Goal: Information Seeking & Learning: Learn about a topic

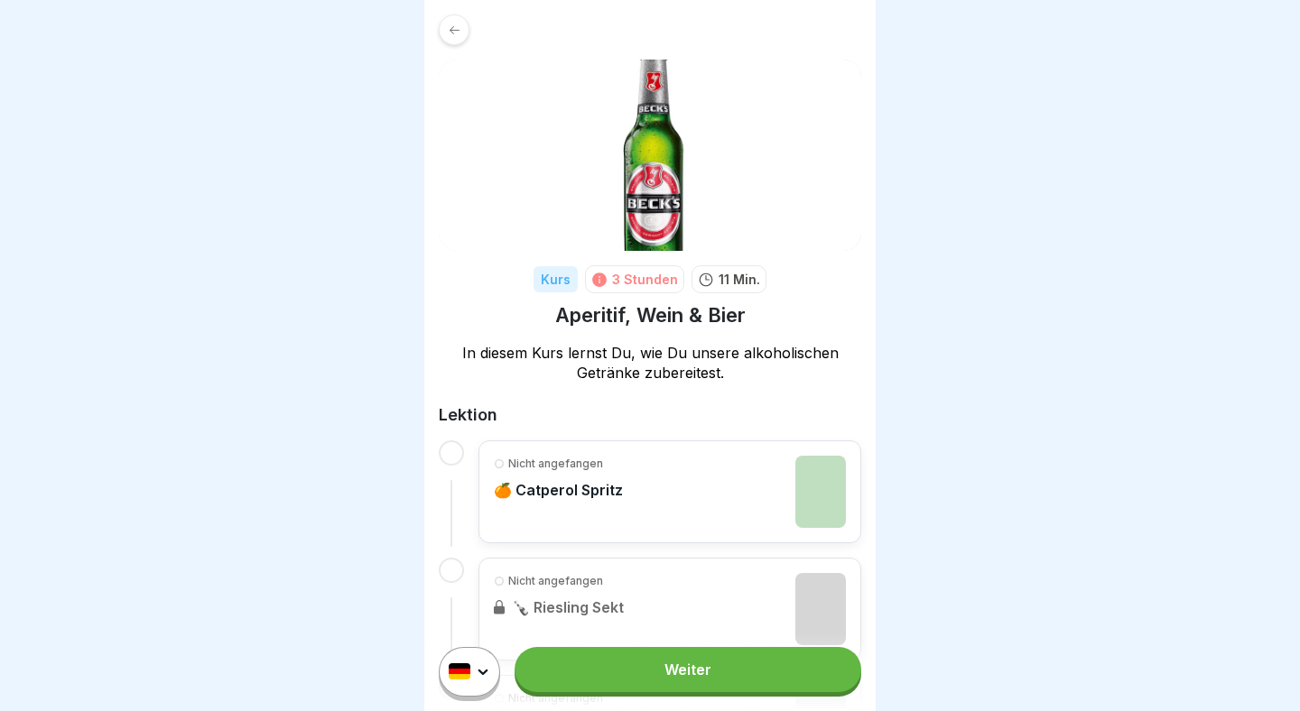
click at [459, 30] on icon at bounding box center [455, 30] width 14 height 14
click at [440, 27] on div at bounding box center [454, 29] width 31 height 31
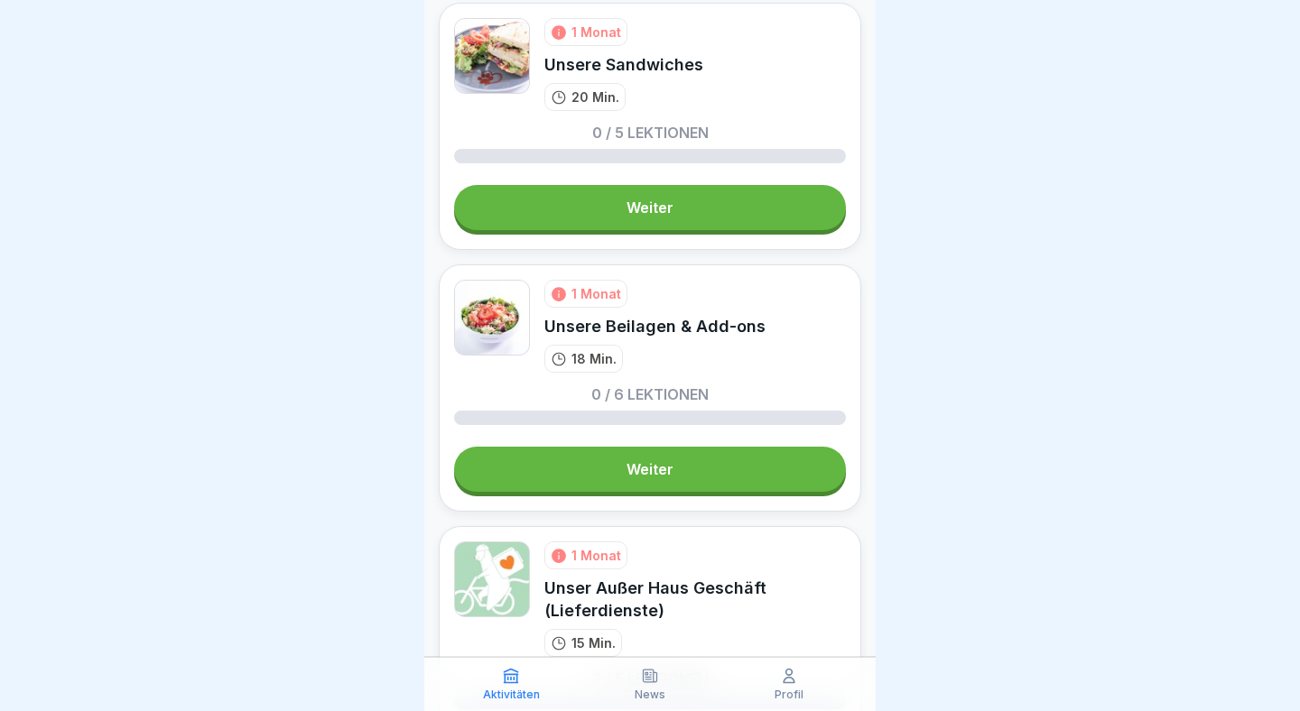
scroll to position [2287, 0]
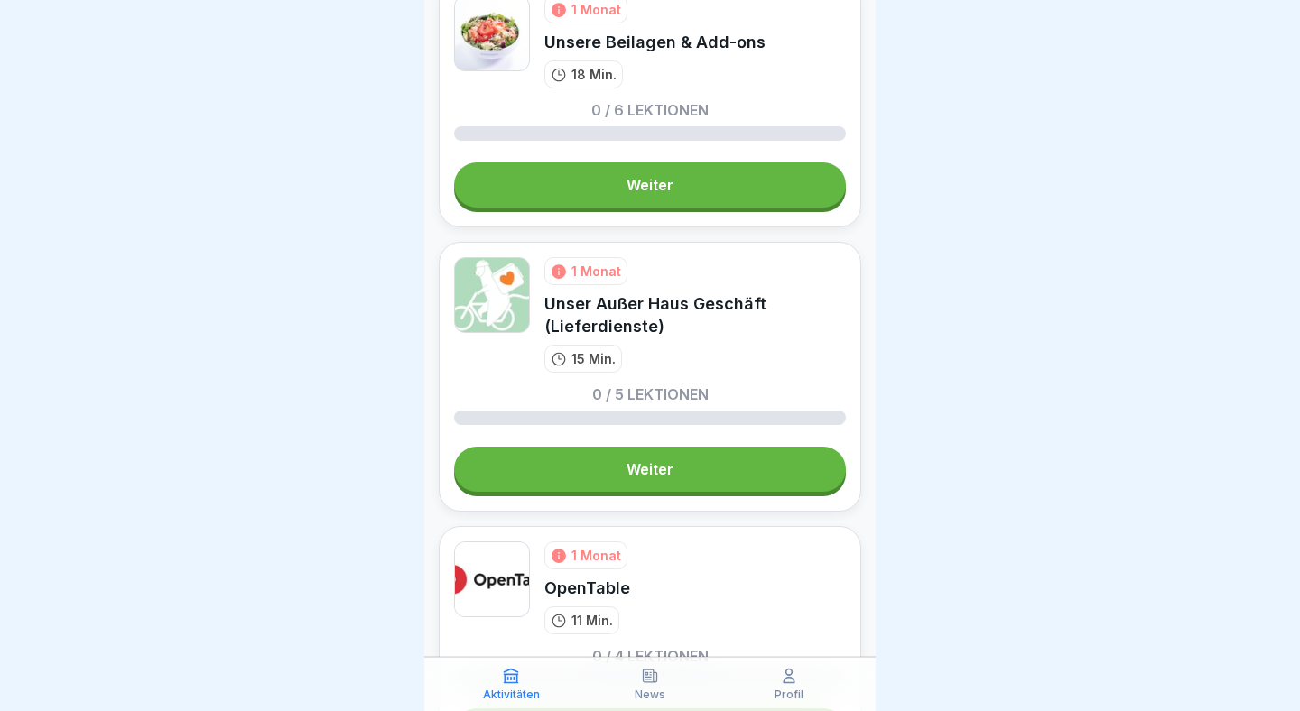
click at [941, 391] on div at bounding box center [650, 355] width 1300 height 711
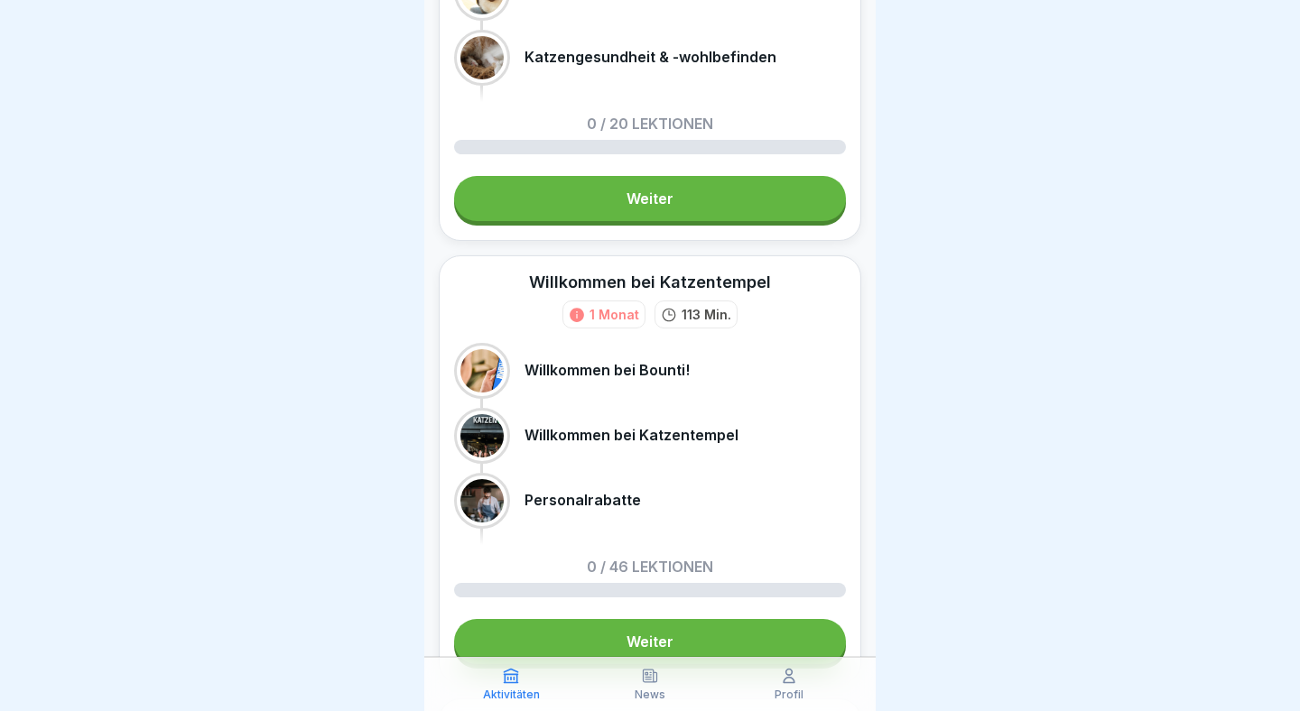
scroll to position [344, 0]
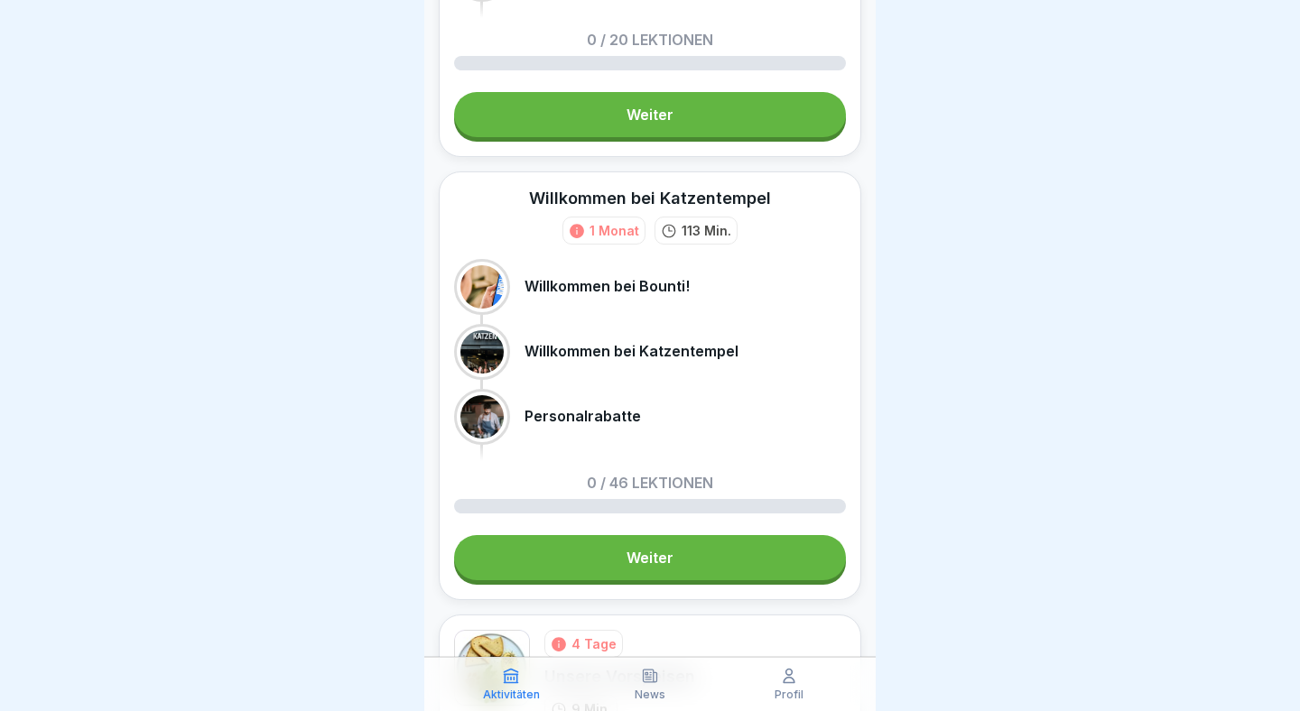
click at [711, 542] on link "Weiter" at bounding box center [650, 557] width 392 height 45
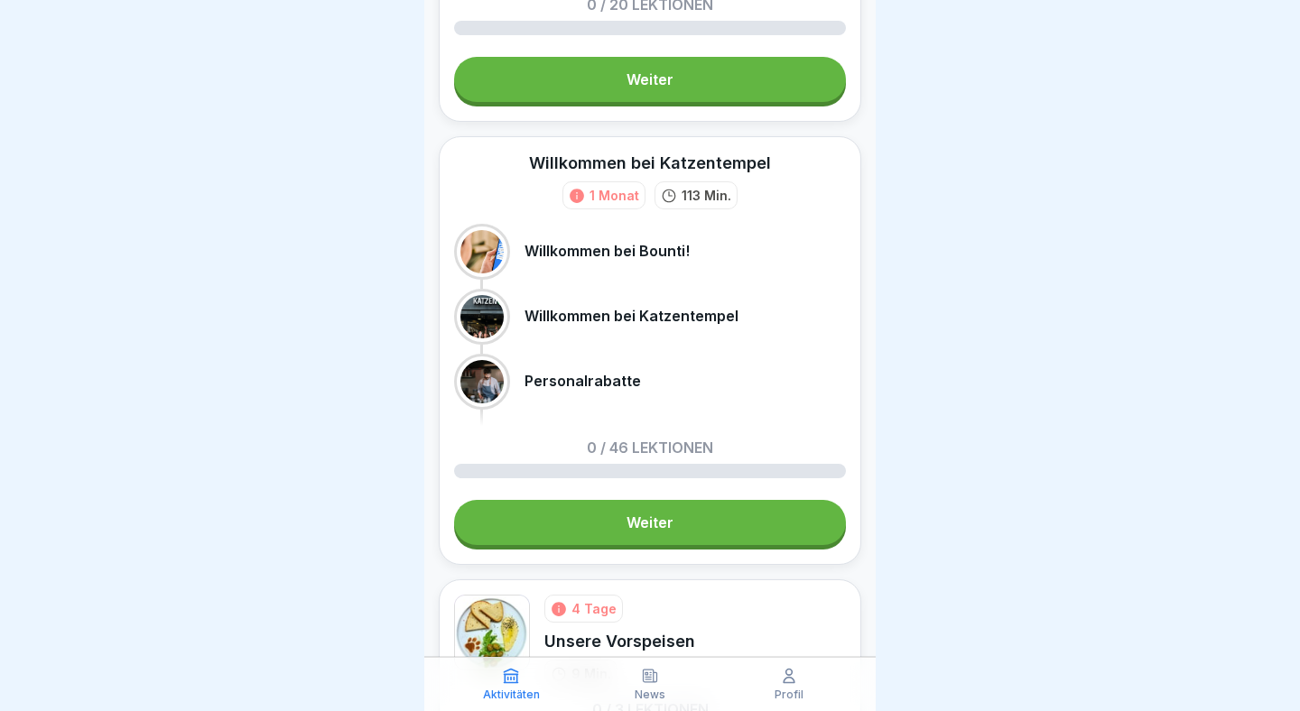
scroll to position [382, 0]
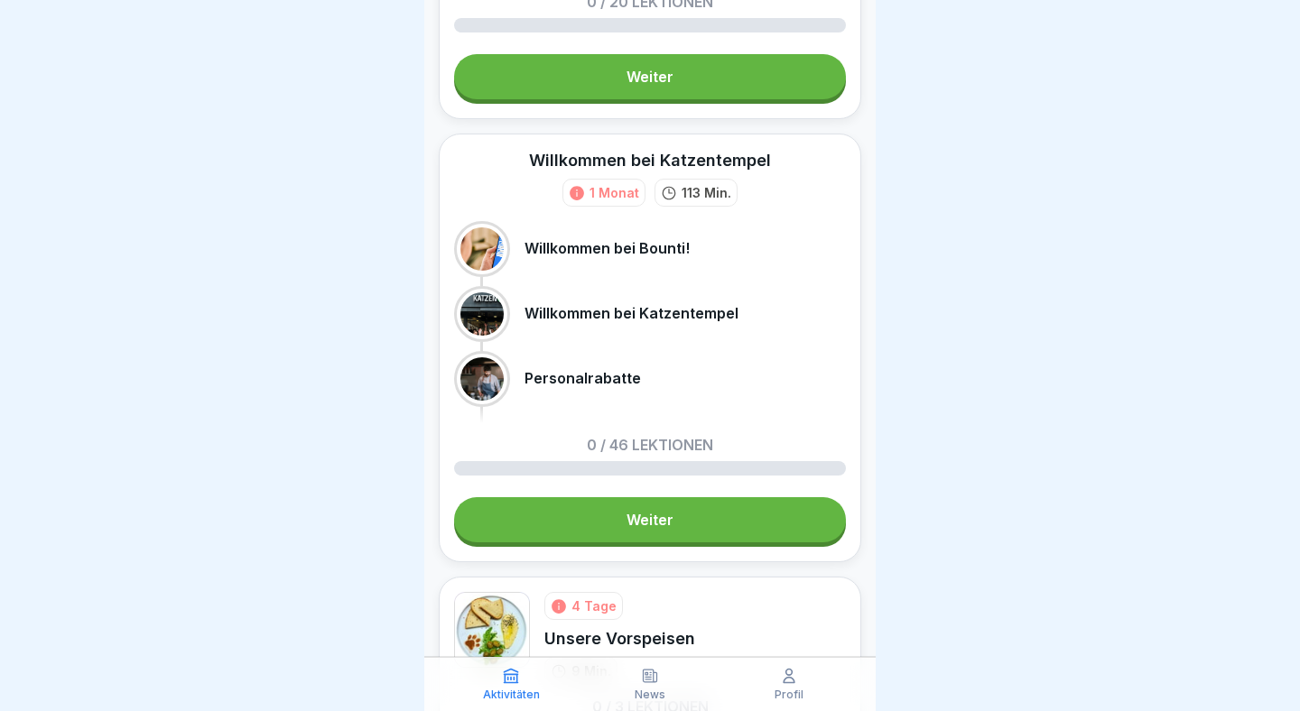
click at [735, 510] on link "Weiter" at bounding box center [650, 519] width 392 height 45
click at [700, 514] on link "Weiter" at bounding box center [650, 519] width 392 height 45
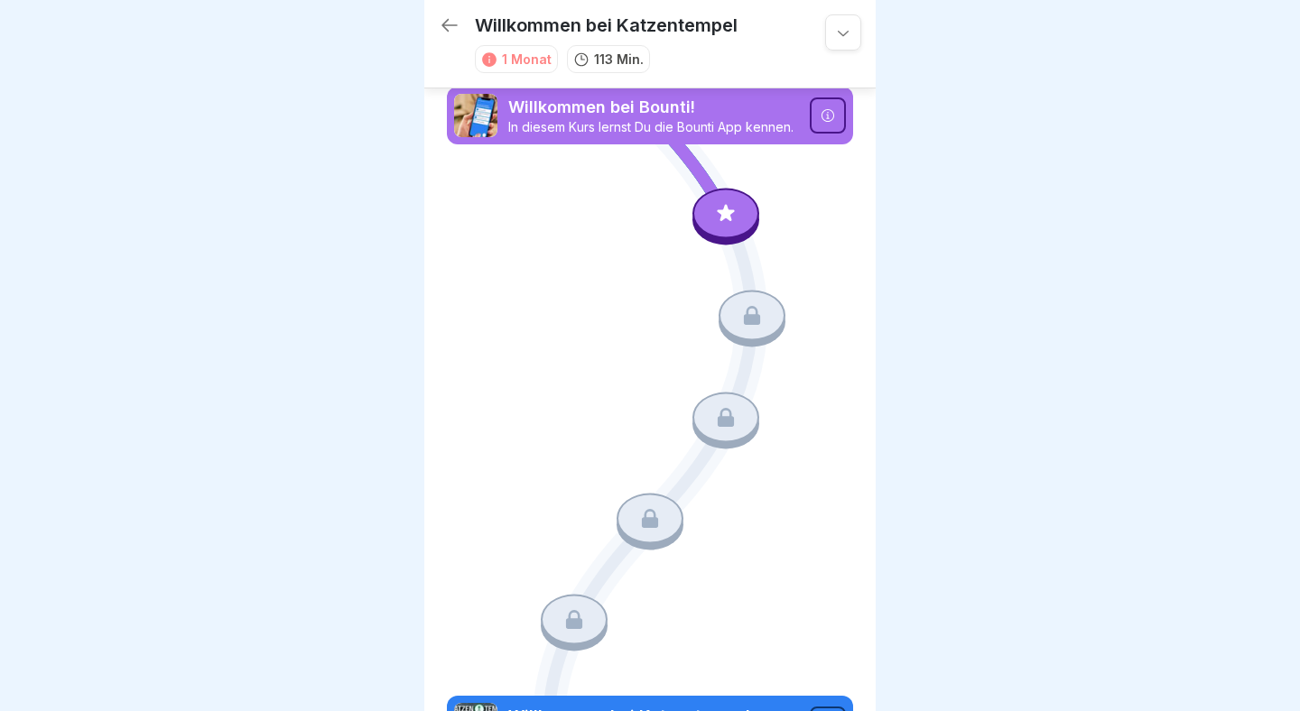
click at [729, 216] on icon at bounding box center [726, 213] width 17 height 17
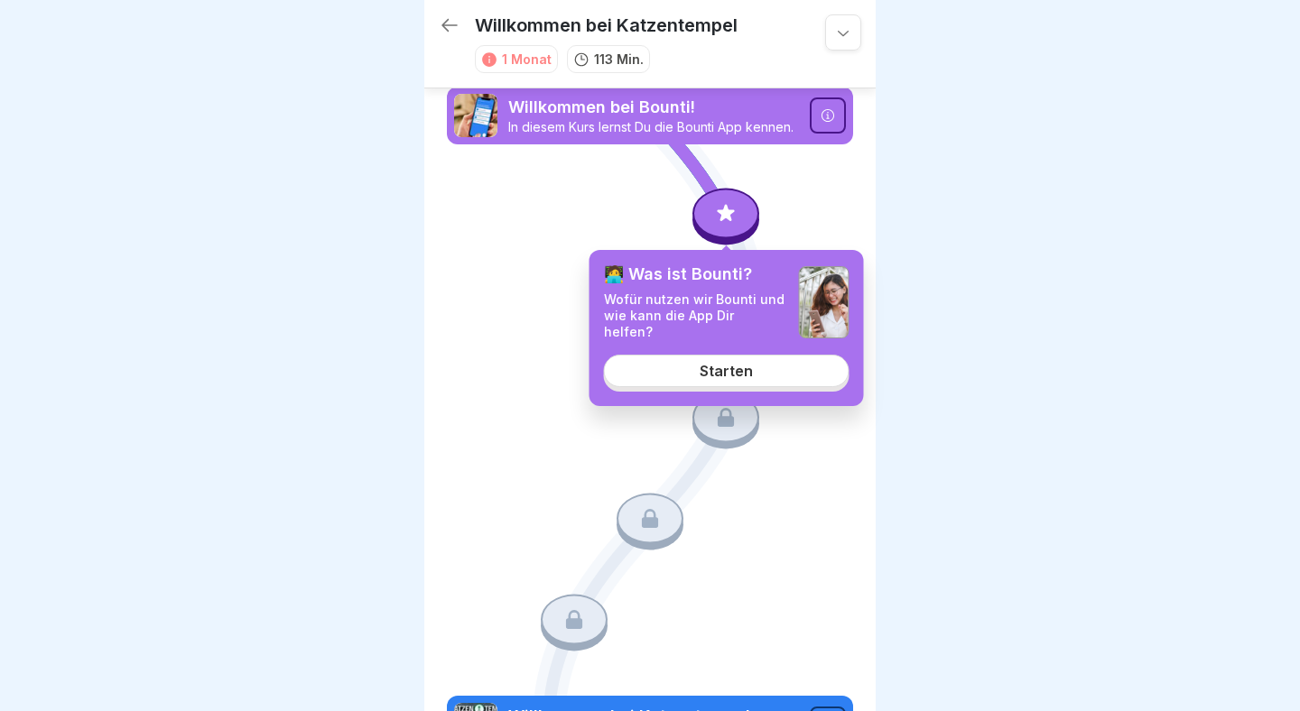
click at [738, 368] on div "Starten" at bounding box center [726, 371] width 53 height 16
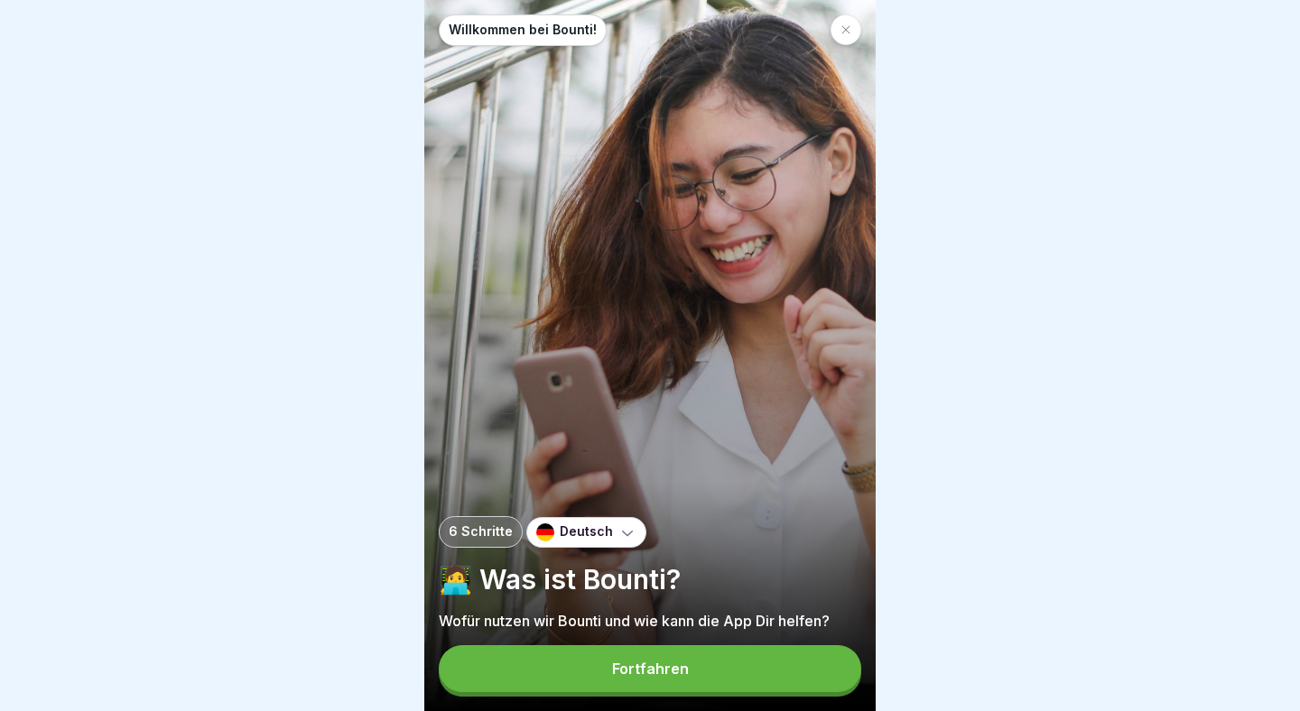
click at [714, 672] on button "Fortfahren" at bounding box center [650, 668] width 422 height 47
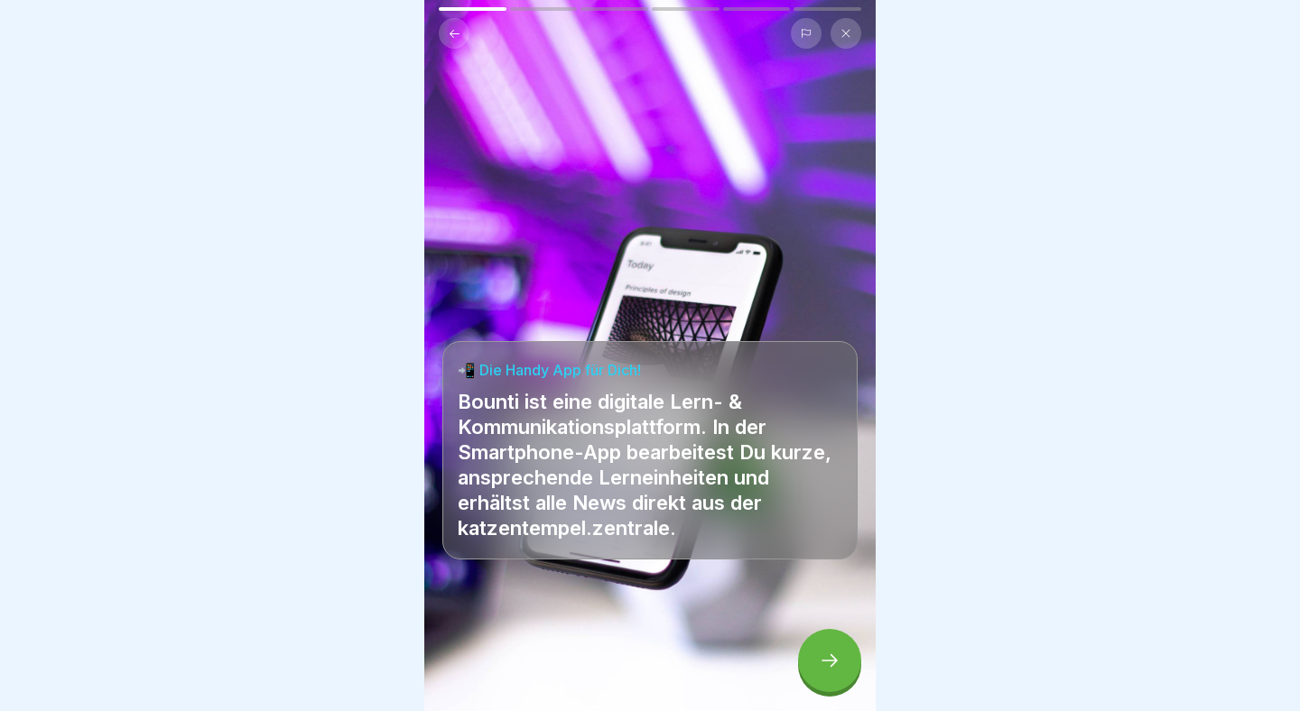
click at [850, 650] on div at bounding box center [829, 660] width 63 height 63
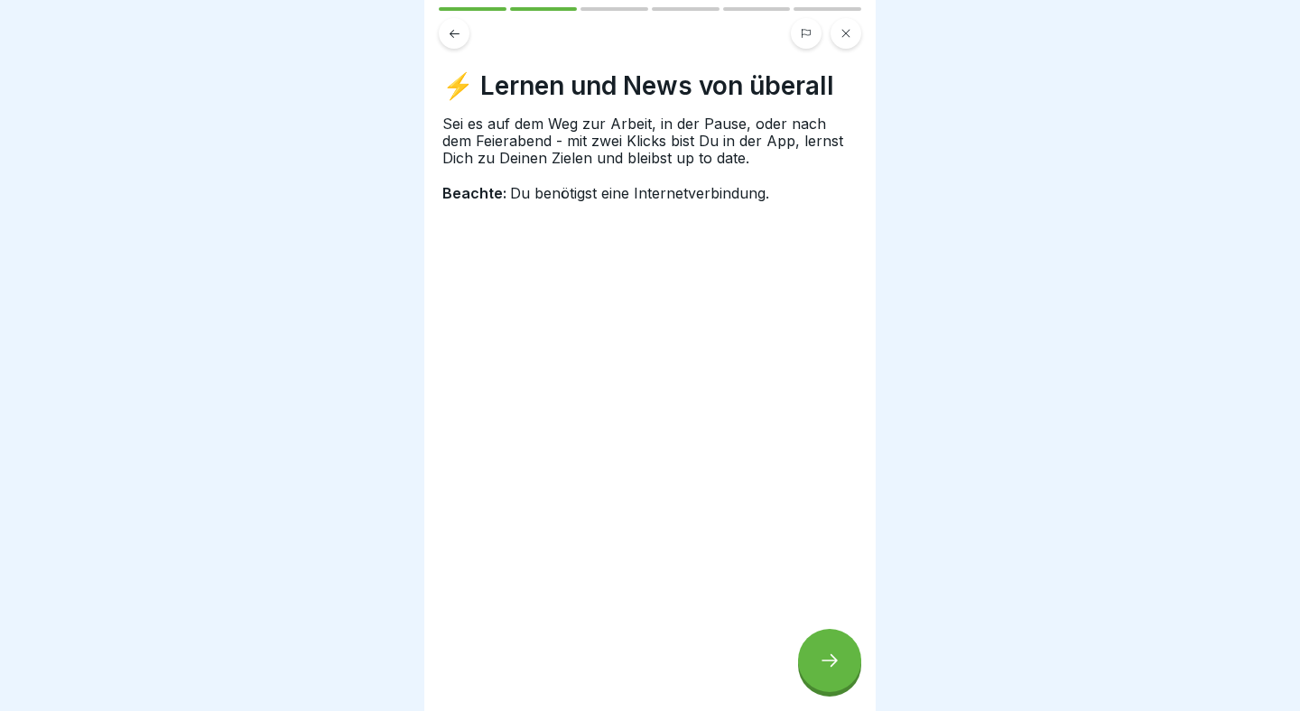
click at [825, 654] on icon at bounding box center [830, 661] width 22 height 22
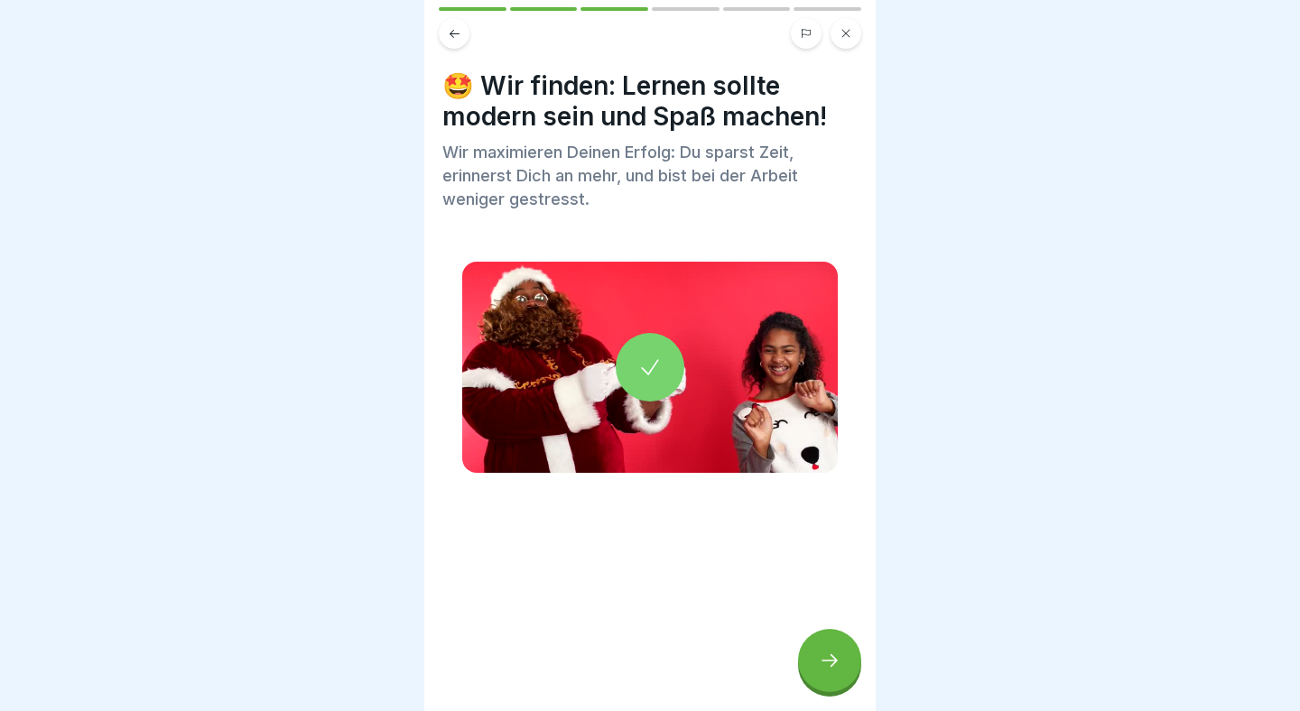
click at [825, 654] on icon at bounding box center [830, 661] width 22 height 22
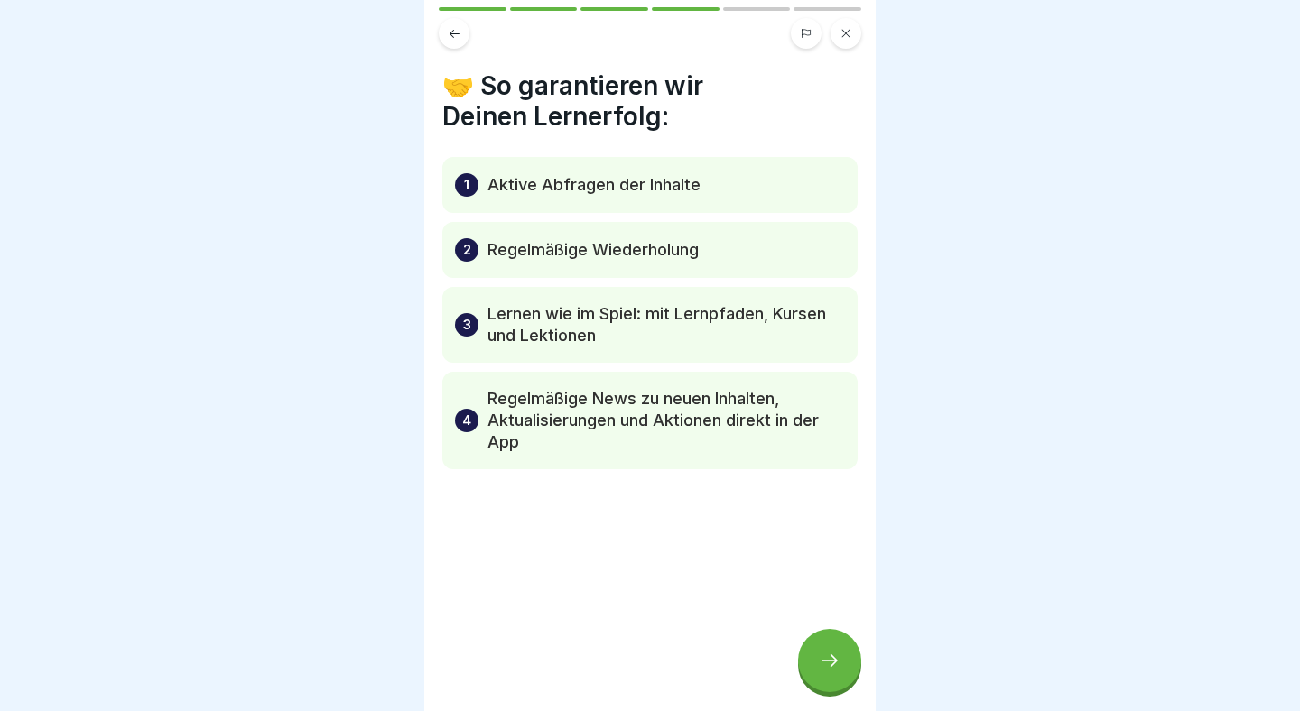
click at [822, 648] on div at bounding box center [829, 660] width 63 height 63
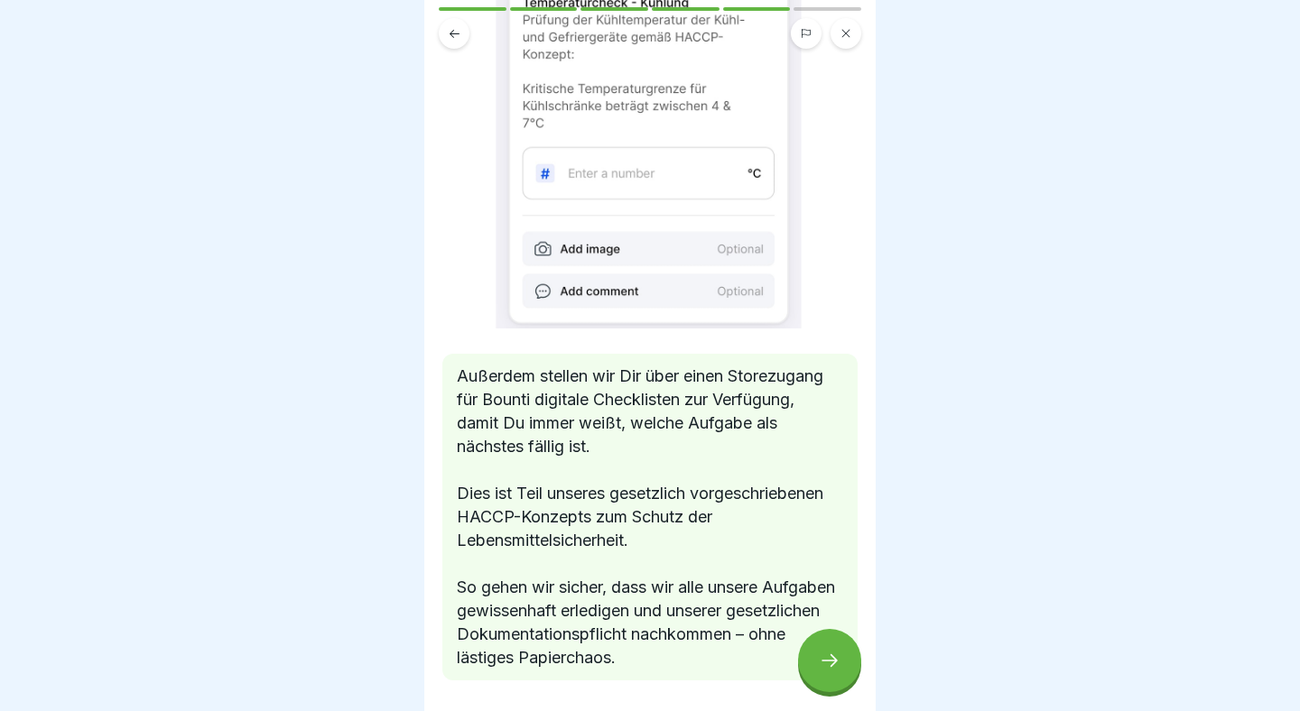
scroll to position [199, 0]
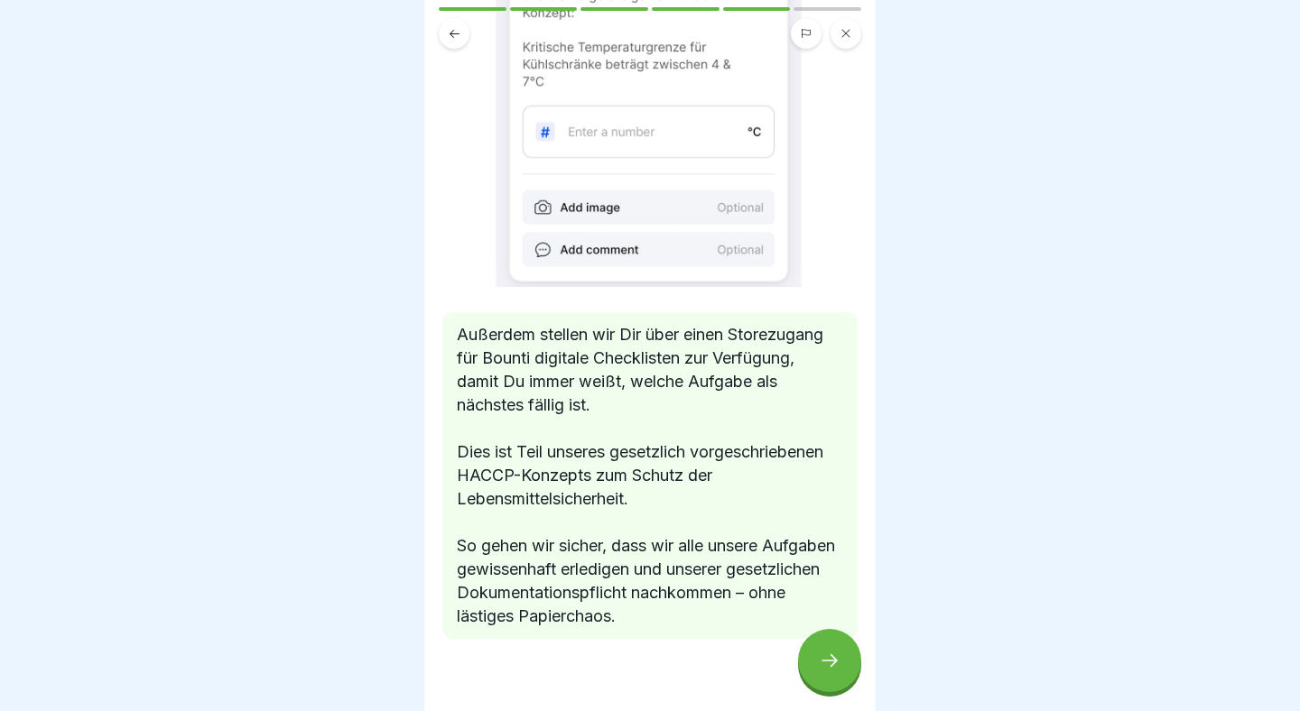
click at [822, 656] on icon at bounding box center [830, 661] width 22 height 22
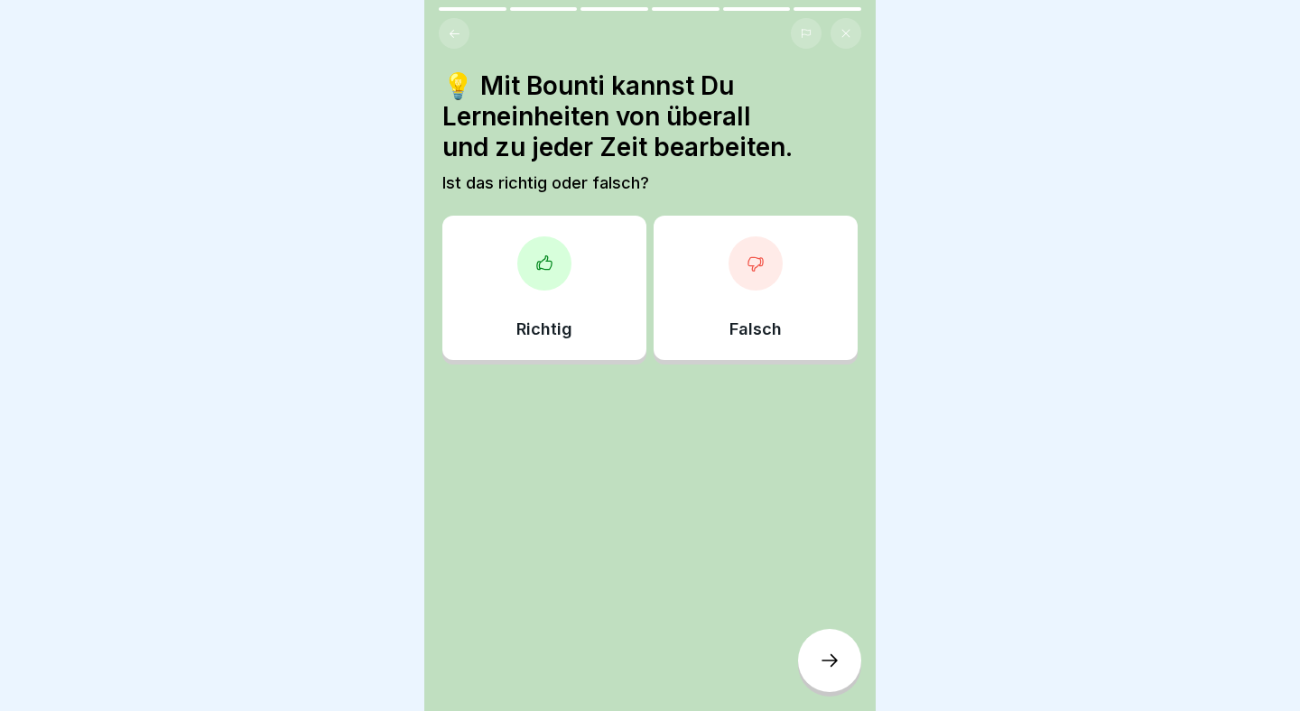
click at [590, 304] on div "Richtig" at bounding box center [544, 288] width 204 height 144
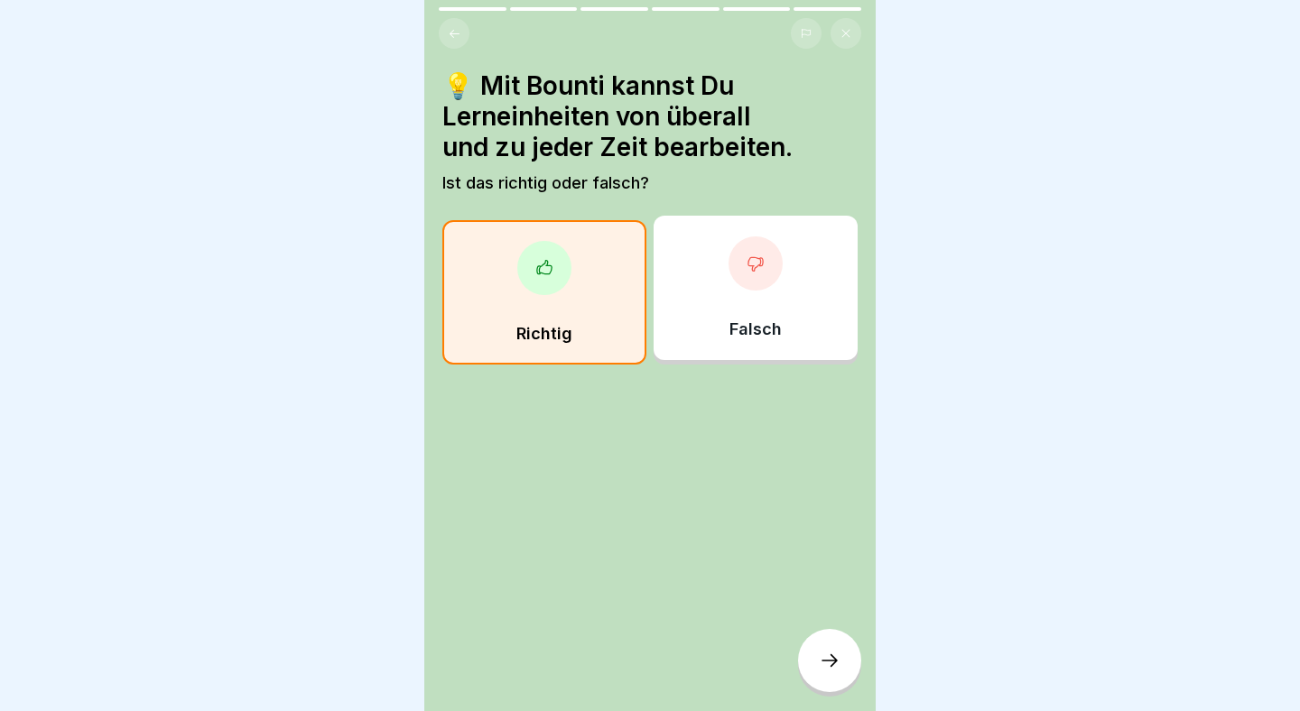
click at [814, 651] on div at bounding box center [829, 660] width 63 height 63
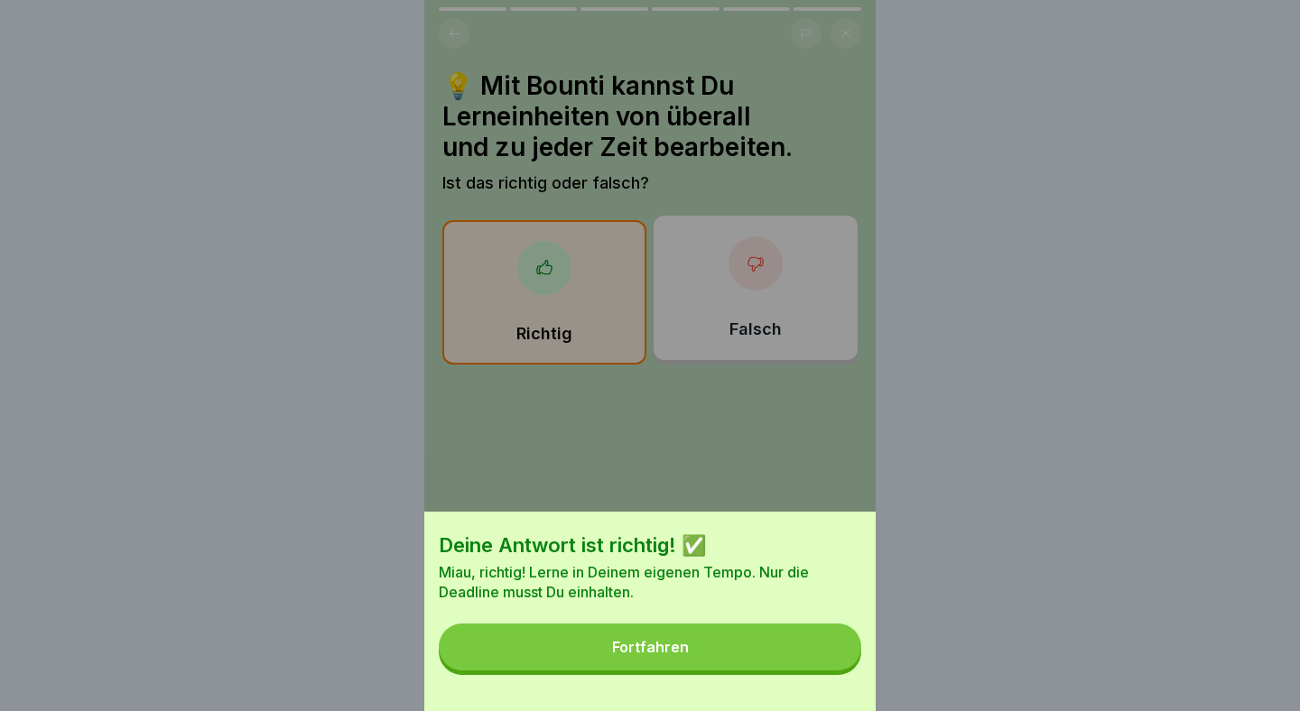
click at [814, 651] on button "Fortfahren" at bounding box center [650, 647] width 422 height 47
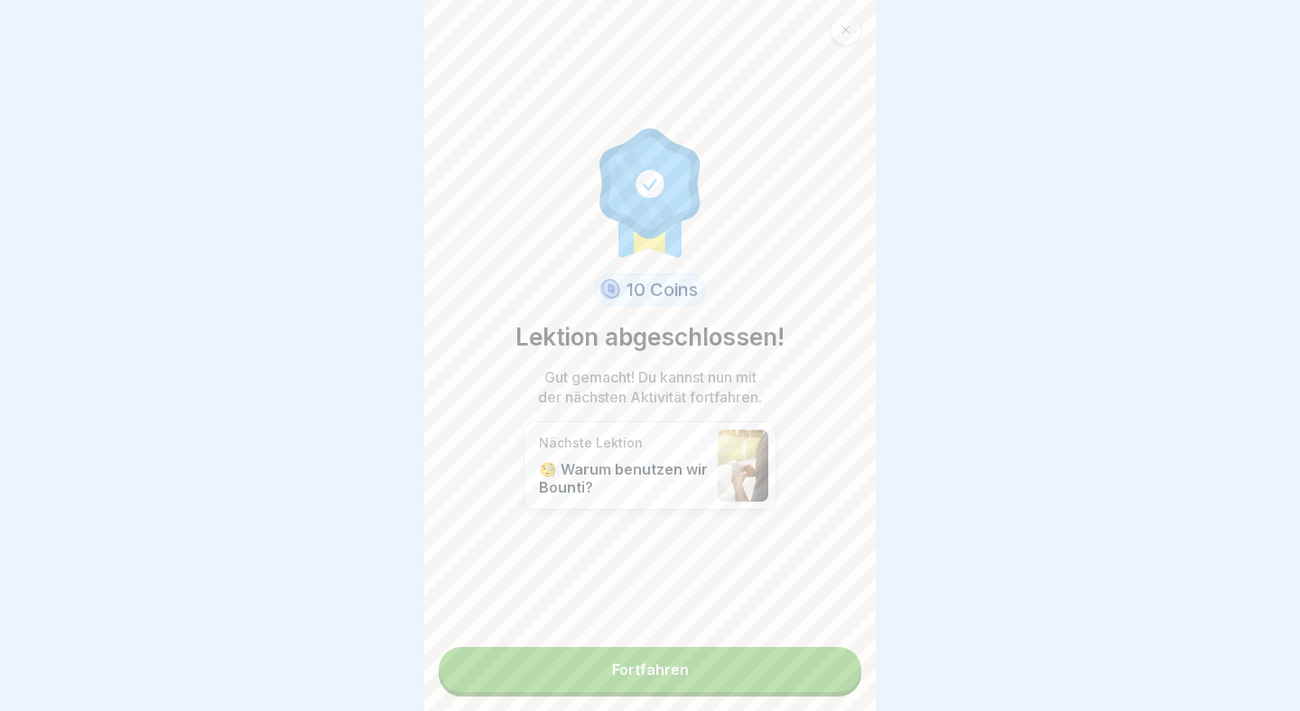
click at [814, 651] on link "Fortfahren" at bounding box center [650, 669] width 422 height 45
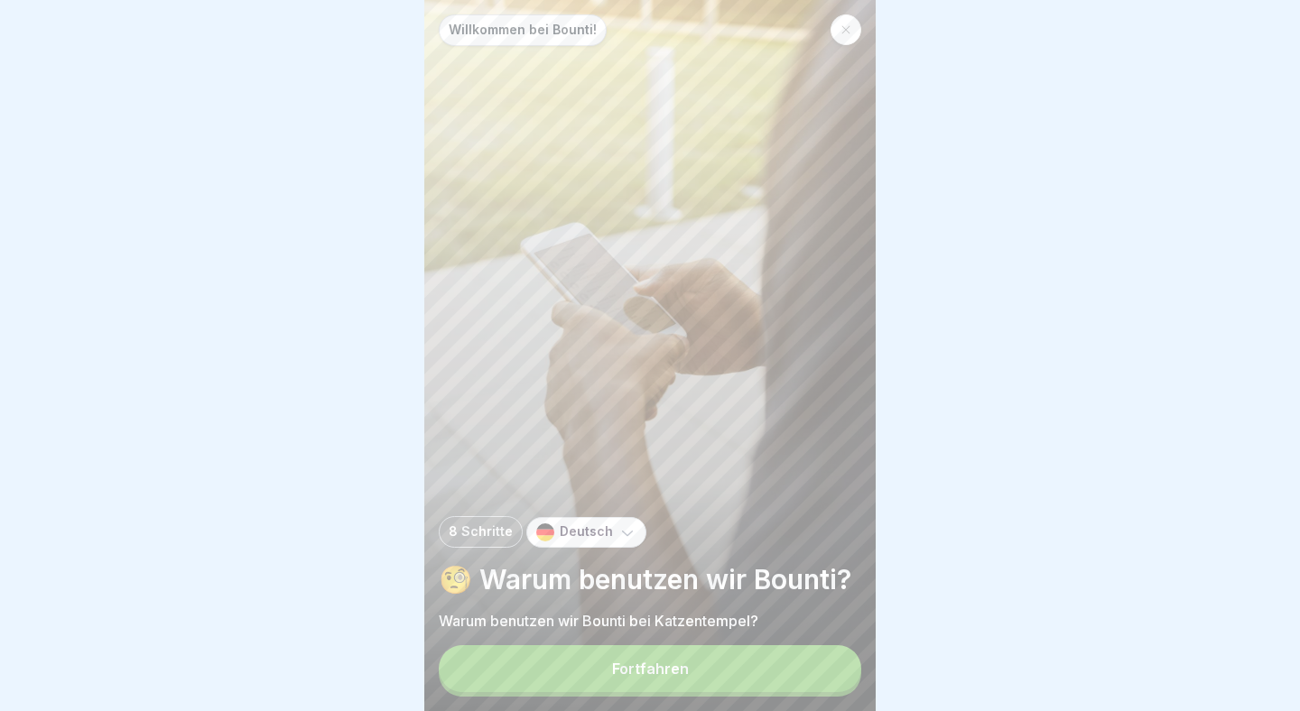
click at [804, 666] on button "Fortfahren" at bounding box center [650, 668] width 422 height 47
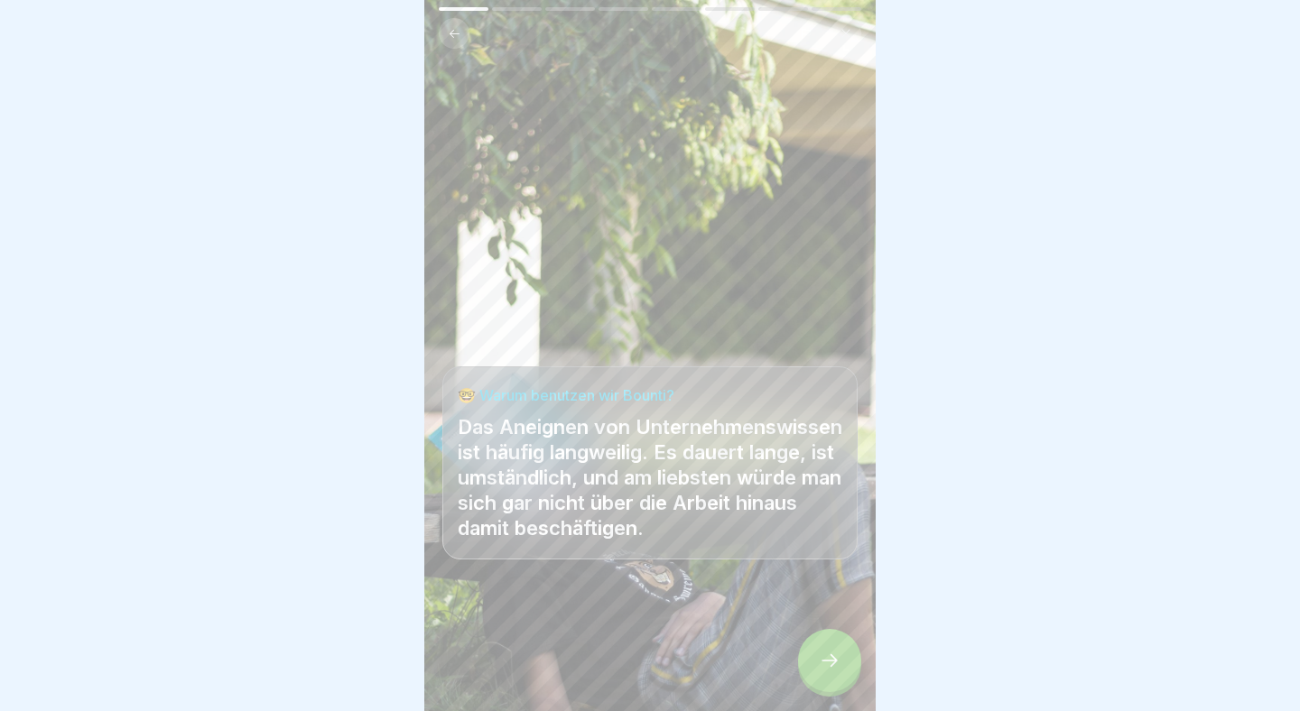
click at [804, 666] on div at bounding box center [829, 660] width 63 height 63
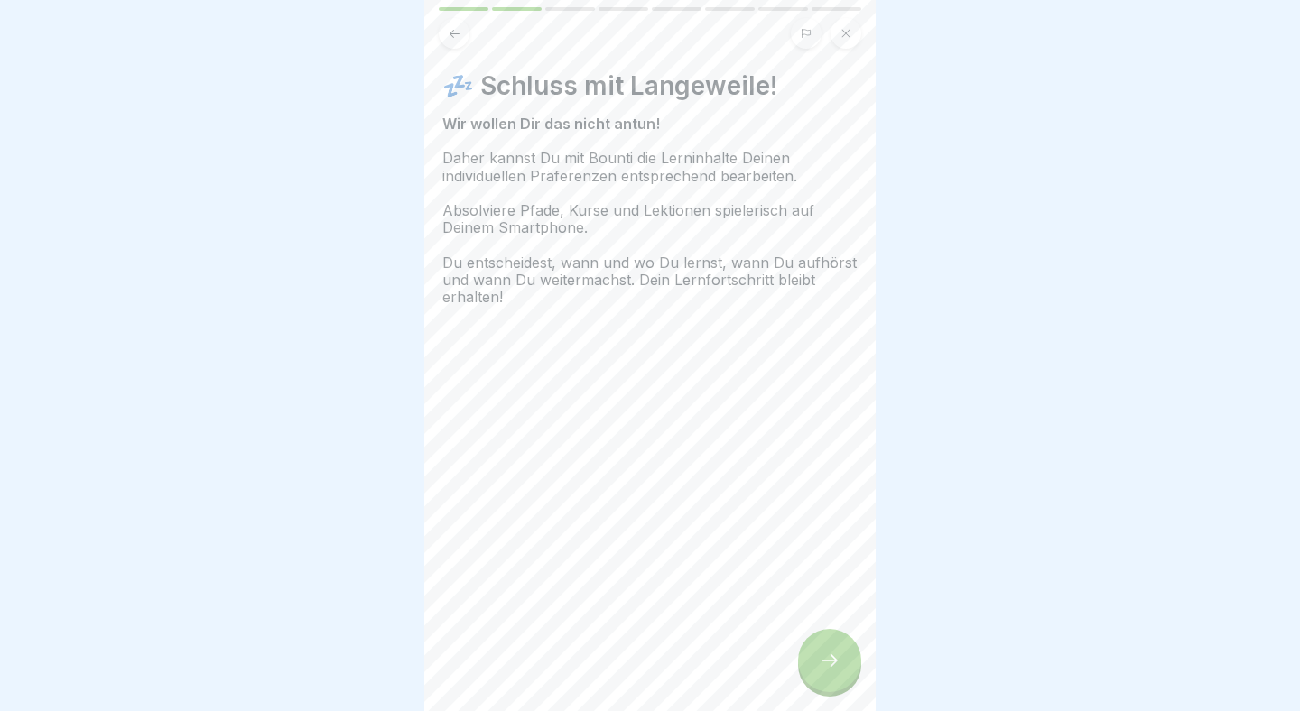
click at [804, 666] on div at bounding box center [829, 660] width 63 height 63
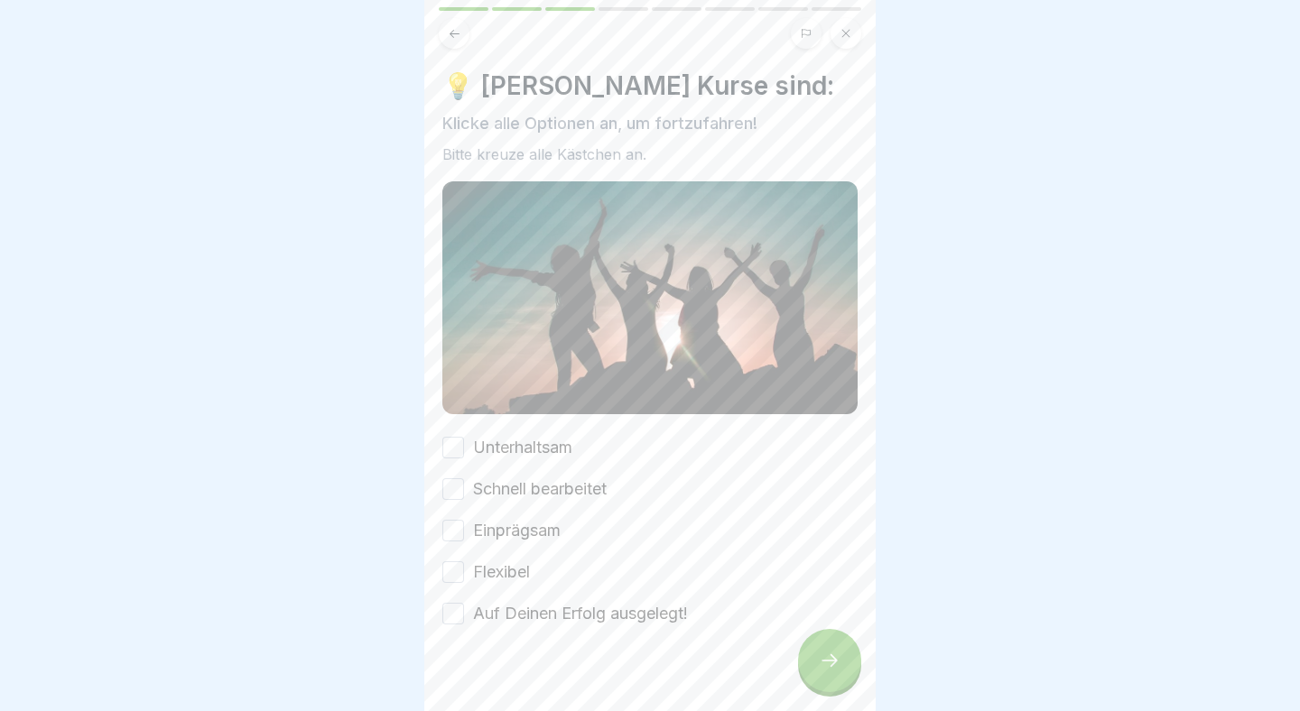
click at [542, 489] on label "Schnell bearbeitet" at bounding box center [540, 489] width 134 height 23
click at [464, 489] on button "Schnell bearbeitet" at bounding box center [453, 489] width 22 height 22
click at [532, 529] on label "Einprägsam" at bounding box center [517, 530] width 88 height 23
click at [464, 529] on button "Einprägsam" at bounding box center [453, 531] width 22 height 22
click at [509, 570] on label "Flexibel" at bounding box center [501, 572] width 57 height 23
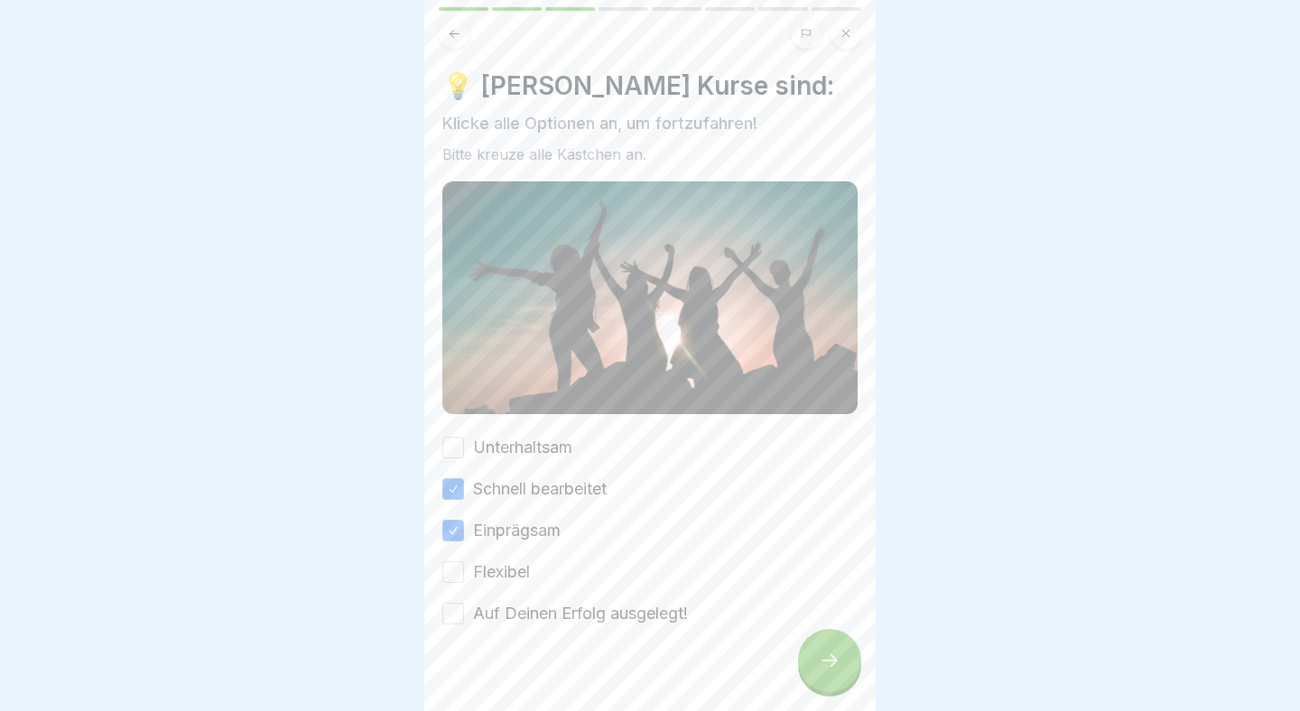
click at [464, 570] on button "Flexibel" at bounding box center [453, 572] width 22 height 22
click at [543, 617] on label "Auf Deinen Erfolg ausgelegt!" at bounding box center [580, 613] width 215 height 23
click at [464, 617] on button "Auf Deinen Erfolg ausgelegt!" at bounding box center [453, 614] width 22 height 22
click at [543, 452] on label "Unterhaltsam" at bounding box center [522, 447] width 99 height 23
click at [464, 452] on button "Unterhaltsam" at bounding box center [453, 448] width 22 height 22
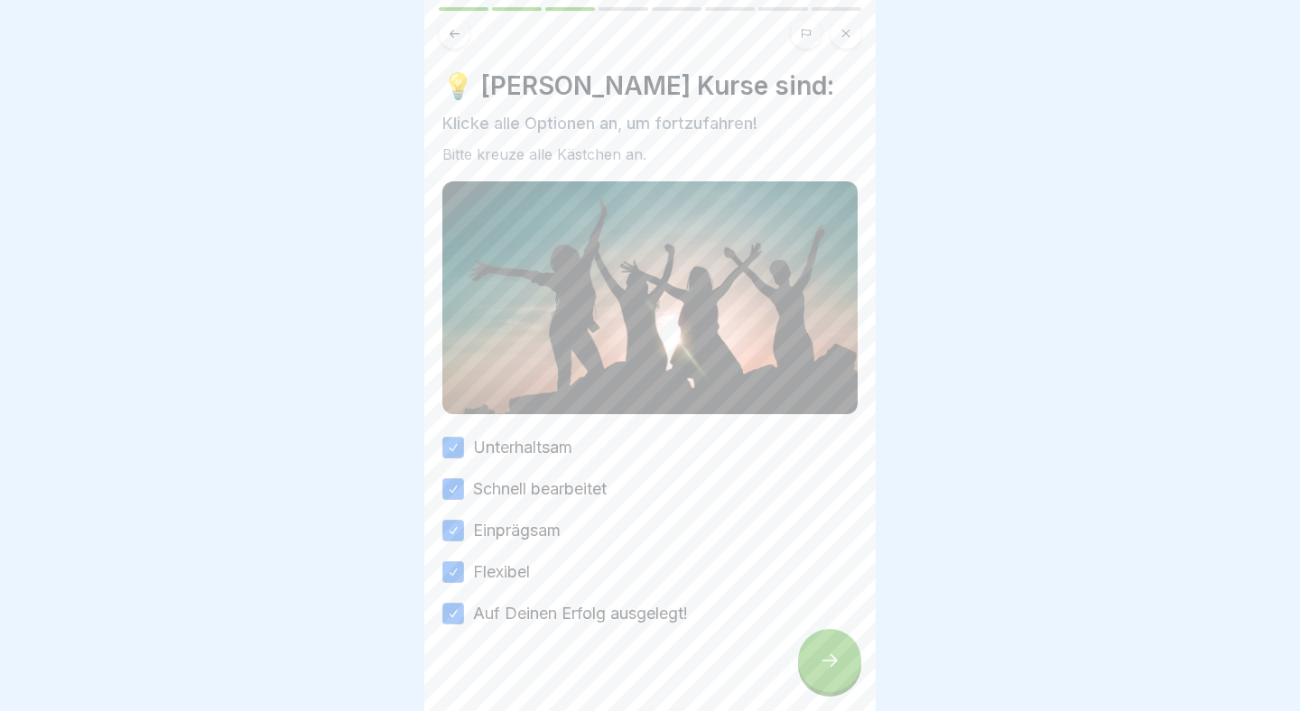
click at [842, 668] on div at bounding box center [829, 660] width 63 height 63
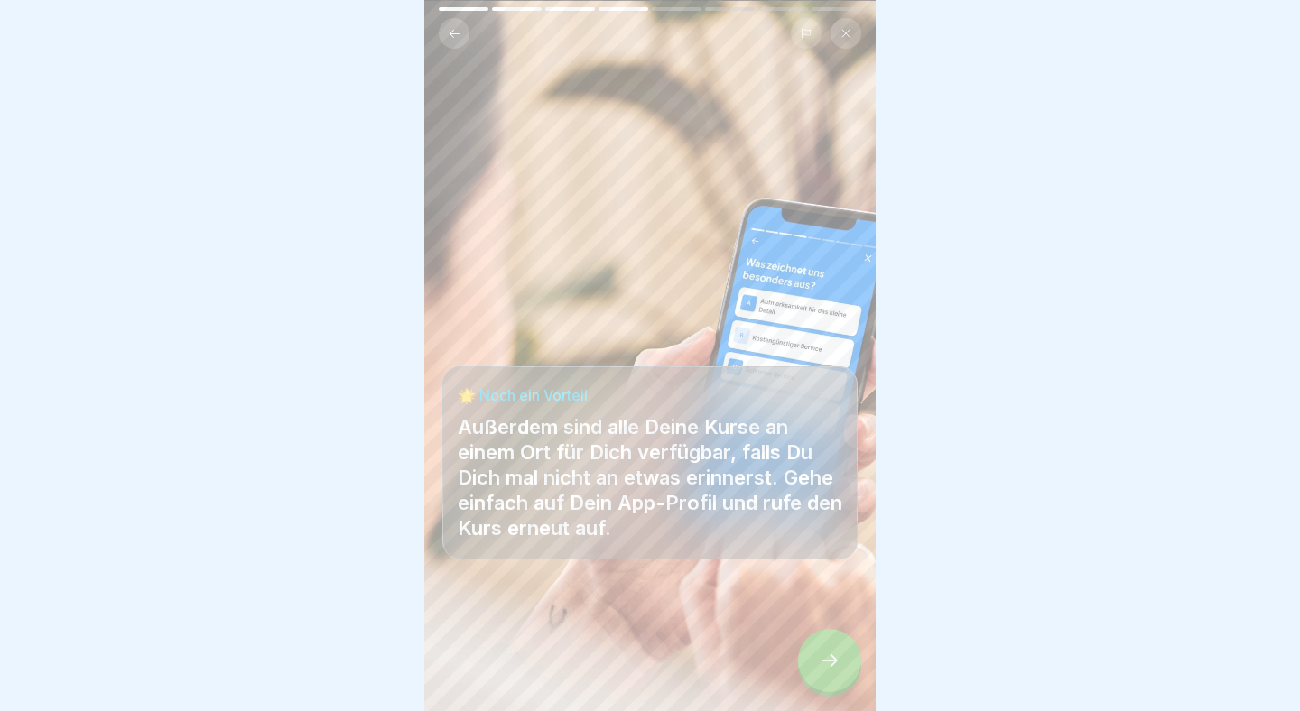
click at [842, 667] on div at bounding box center [829, 660] width 63 height 63
